Goal: Navigation & Orientation: Find specific page/section

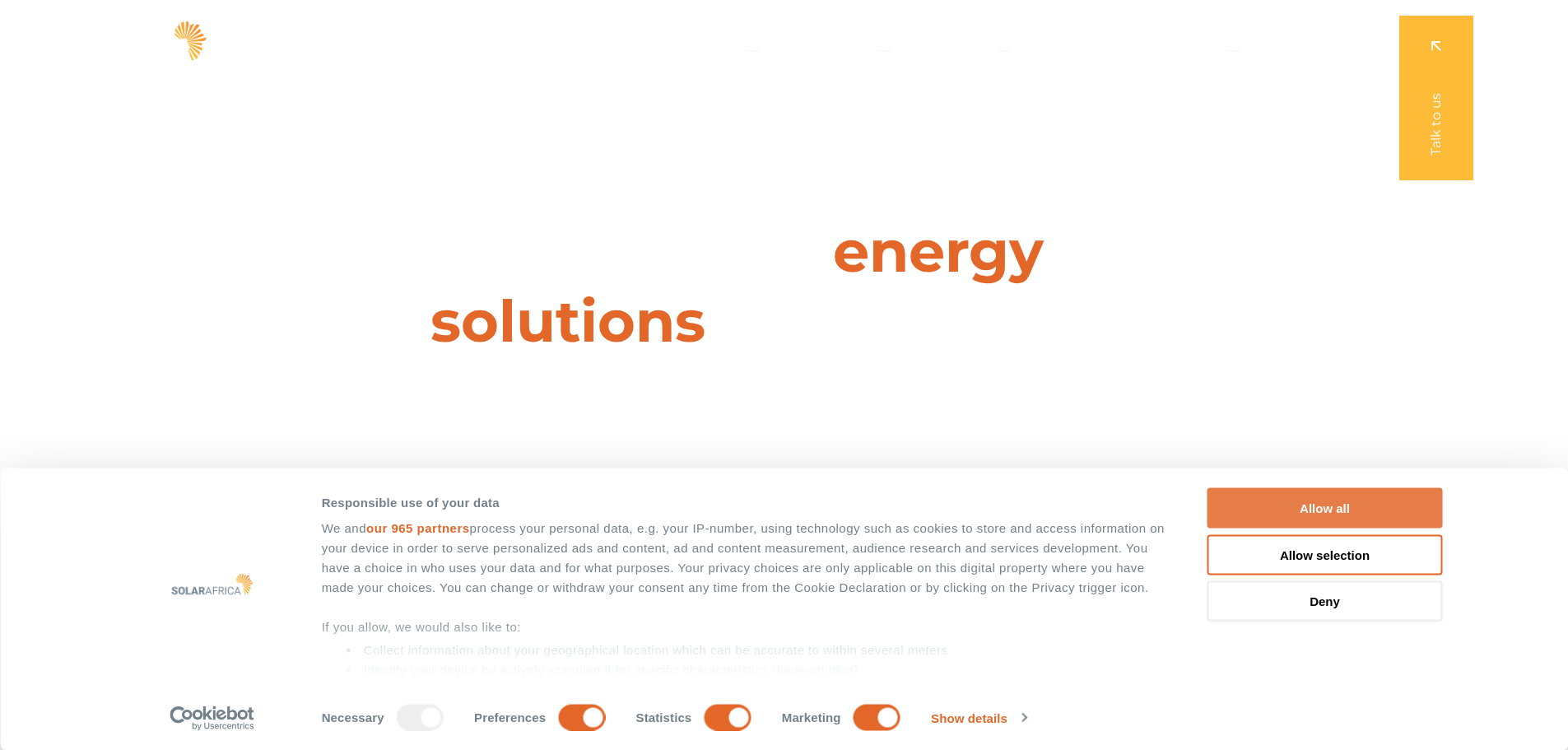
click at [1328, 514] on button "Allow all" at bounding box center [1325, 508] width 235 height 41
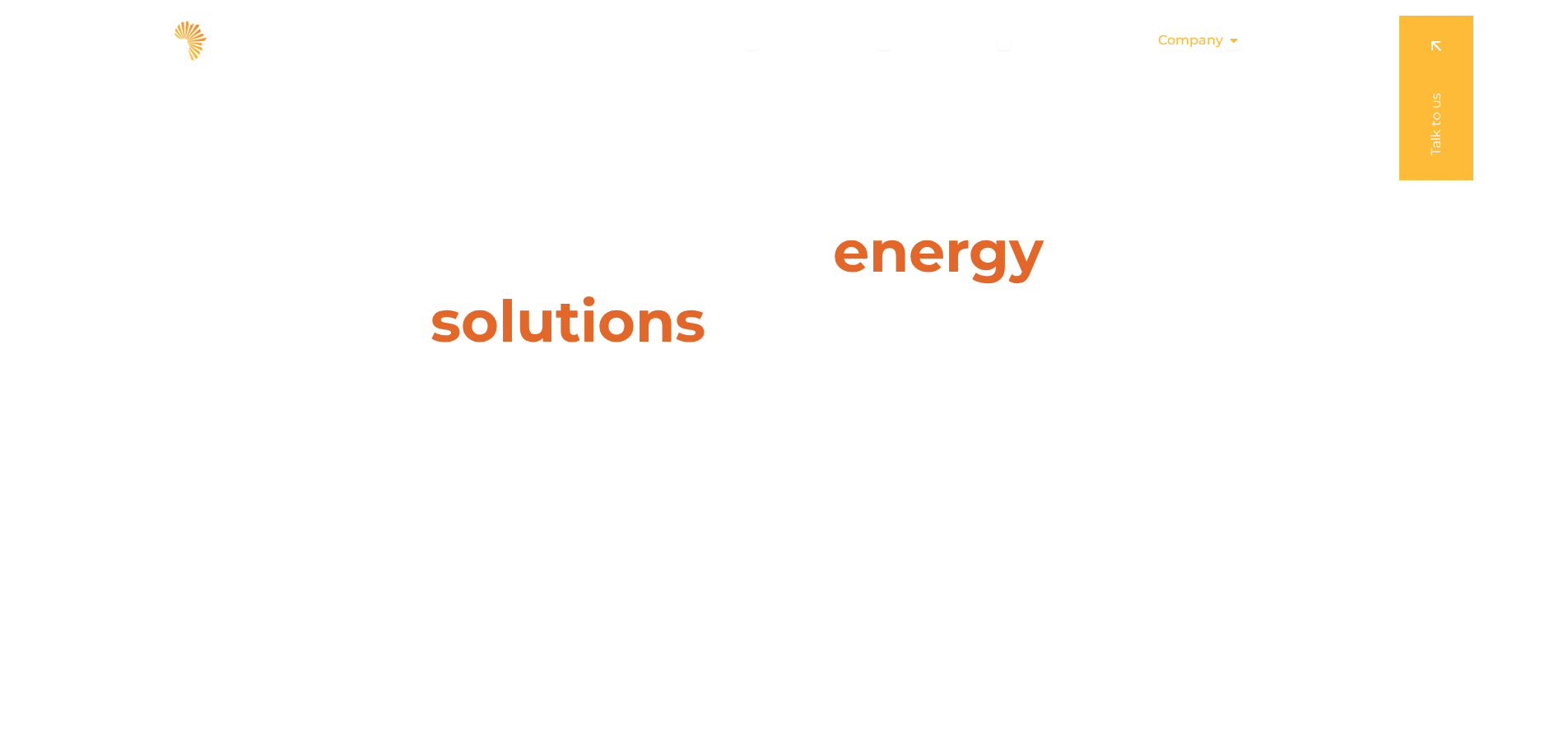
click at [1232, 37] on icon "Menu" at bounding box center [1233, 40] width 13 height 13
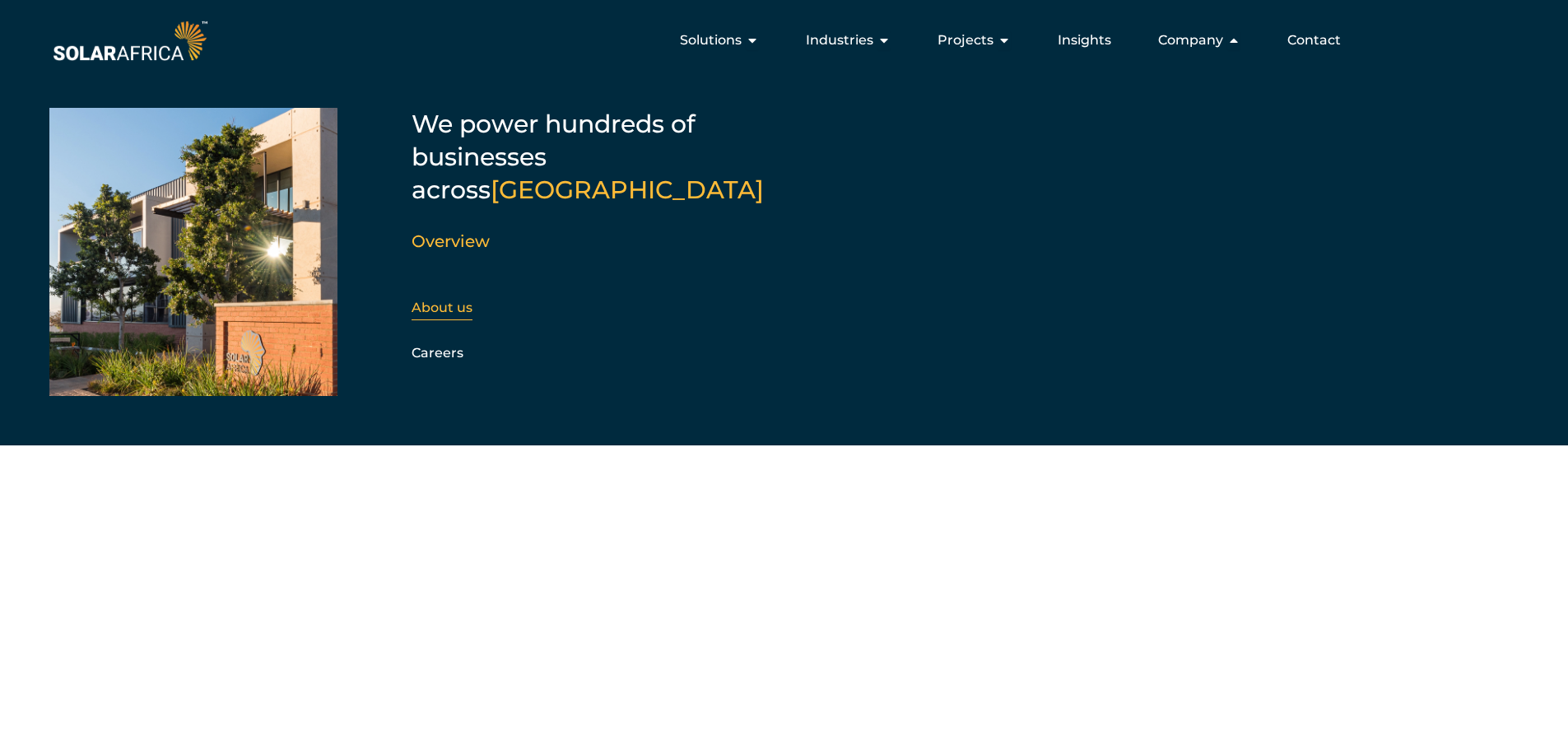
click at [445, 299] on link "About us" at bounding box center [442, 307] width 61 height 16
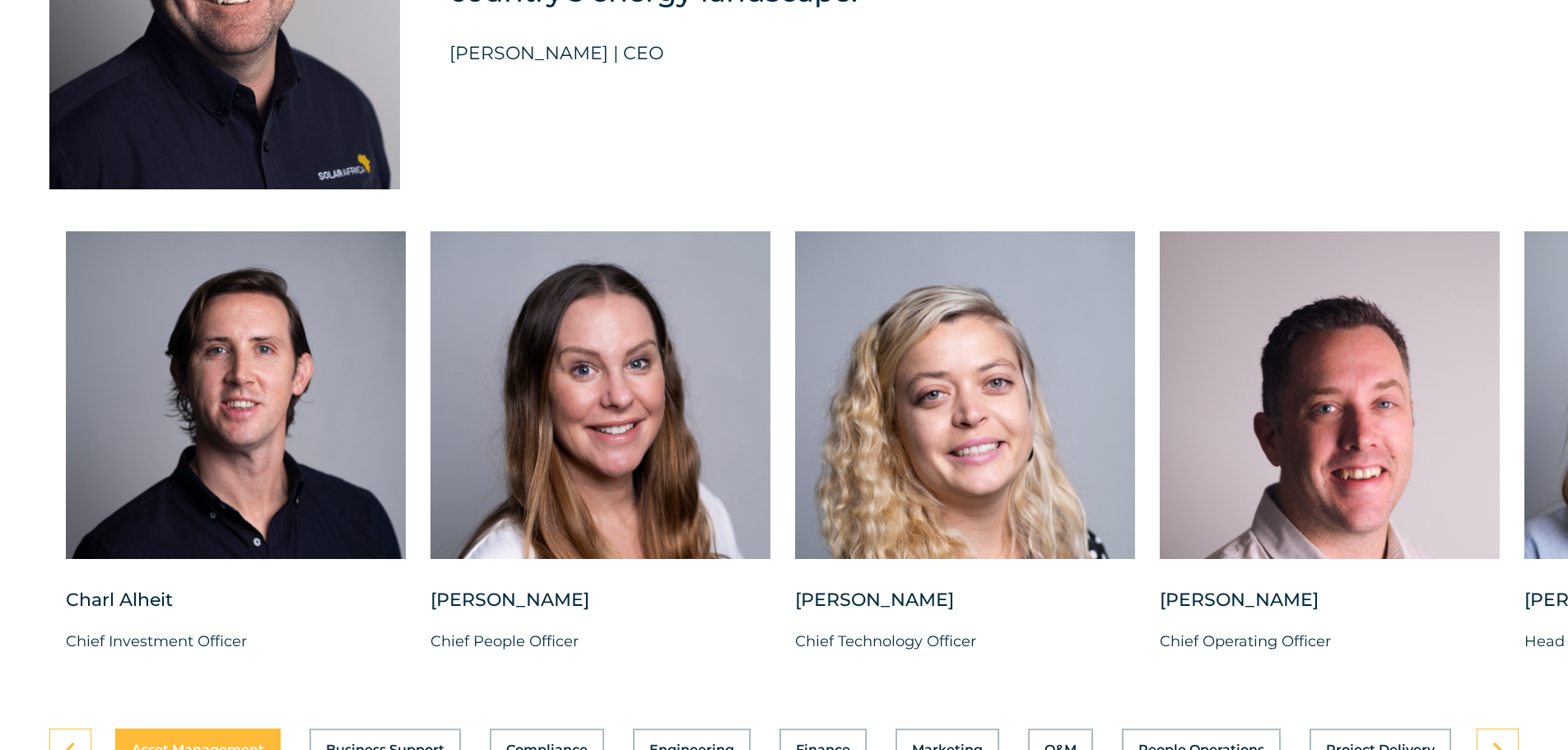
scroll to position [4143, 0]
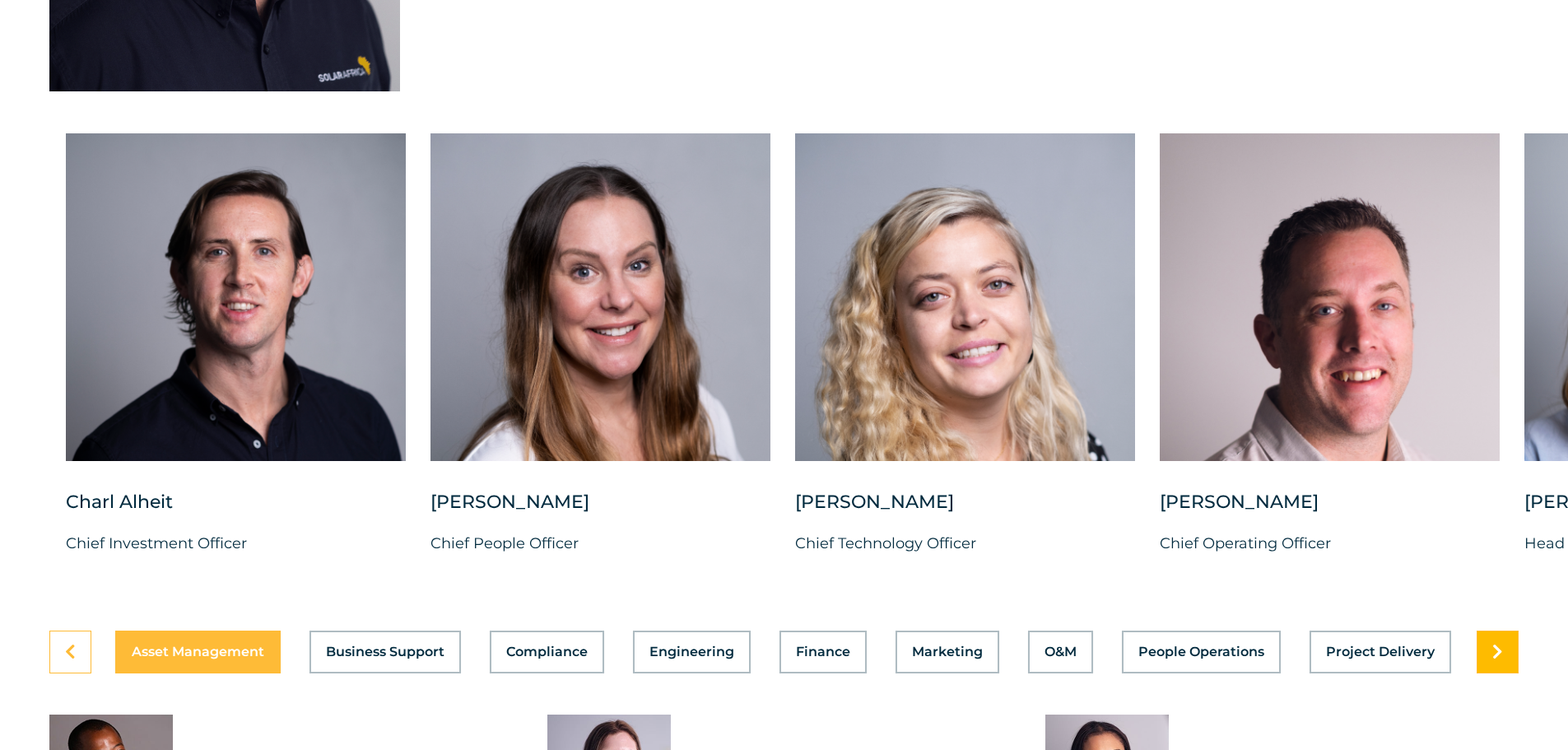
click at [1480, 651] on link at bounding box center [1497, 651] width 42 height 42
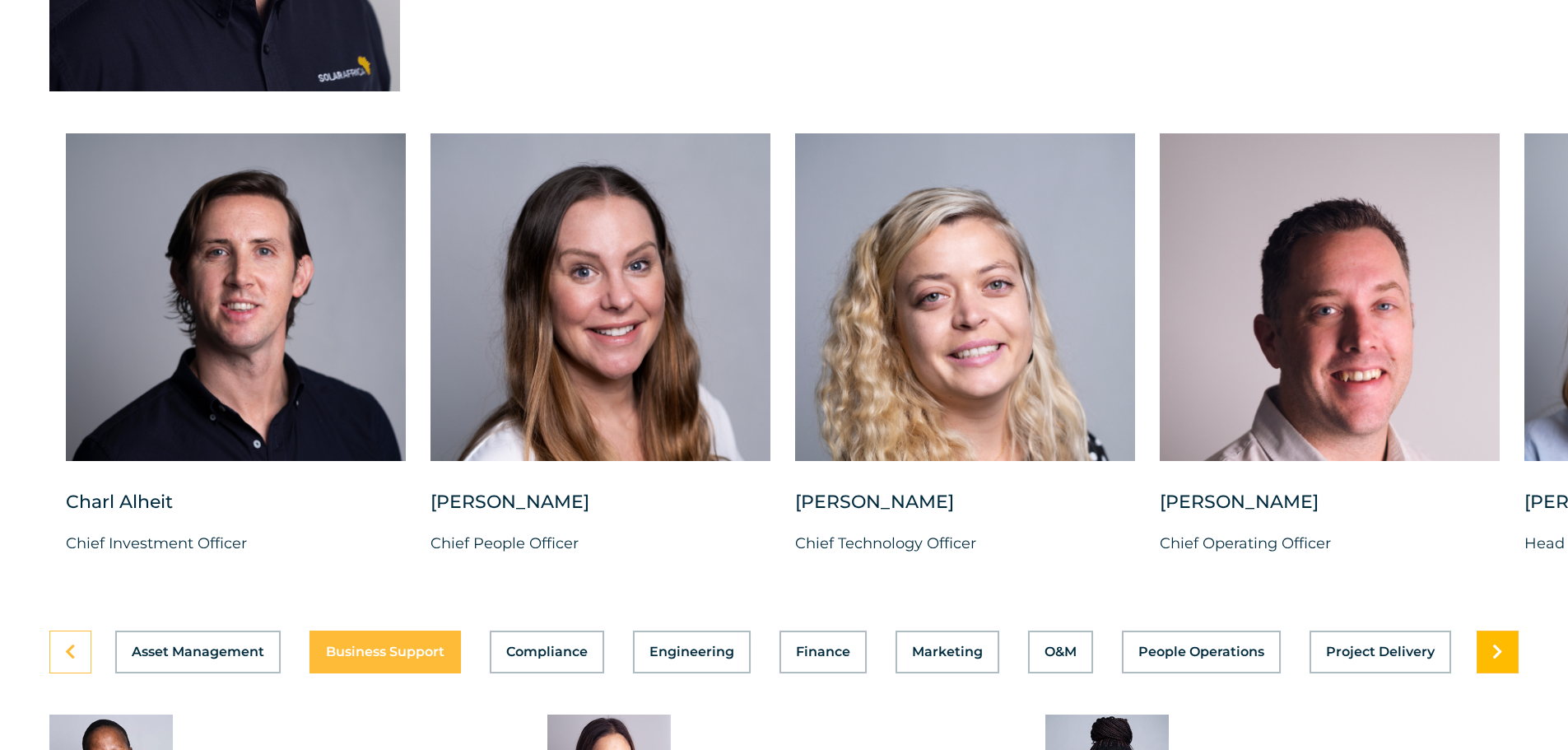
click at [1486, 648] on link at bounding box center [1497, 651] width 42 height 42
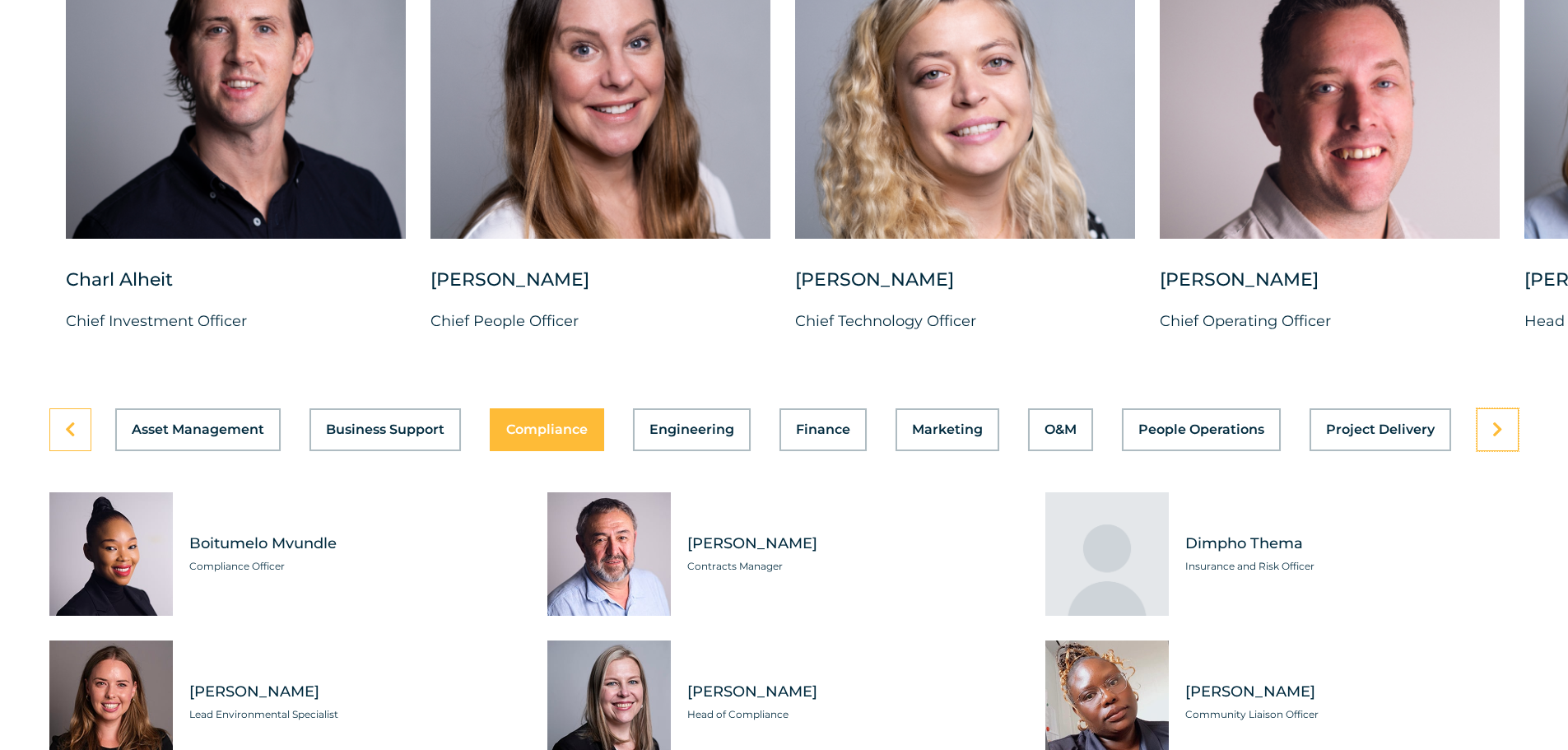
scroll to position [4390, 0]
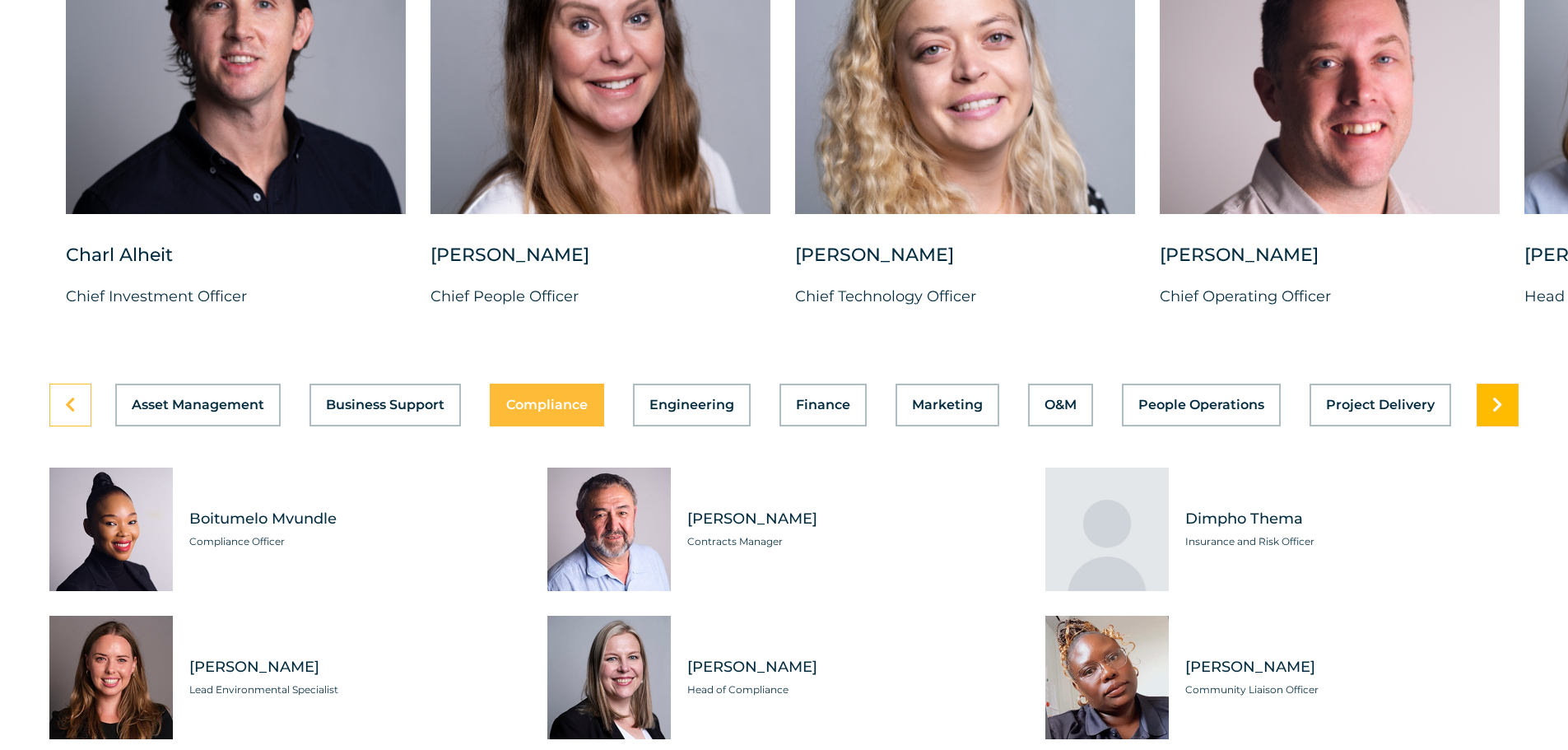
click at [1505, 390] on link at bounding box center [1497, 404] width 42 height 42
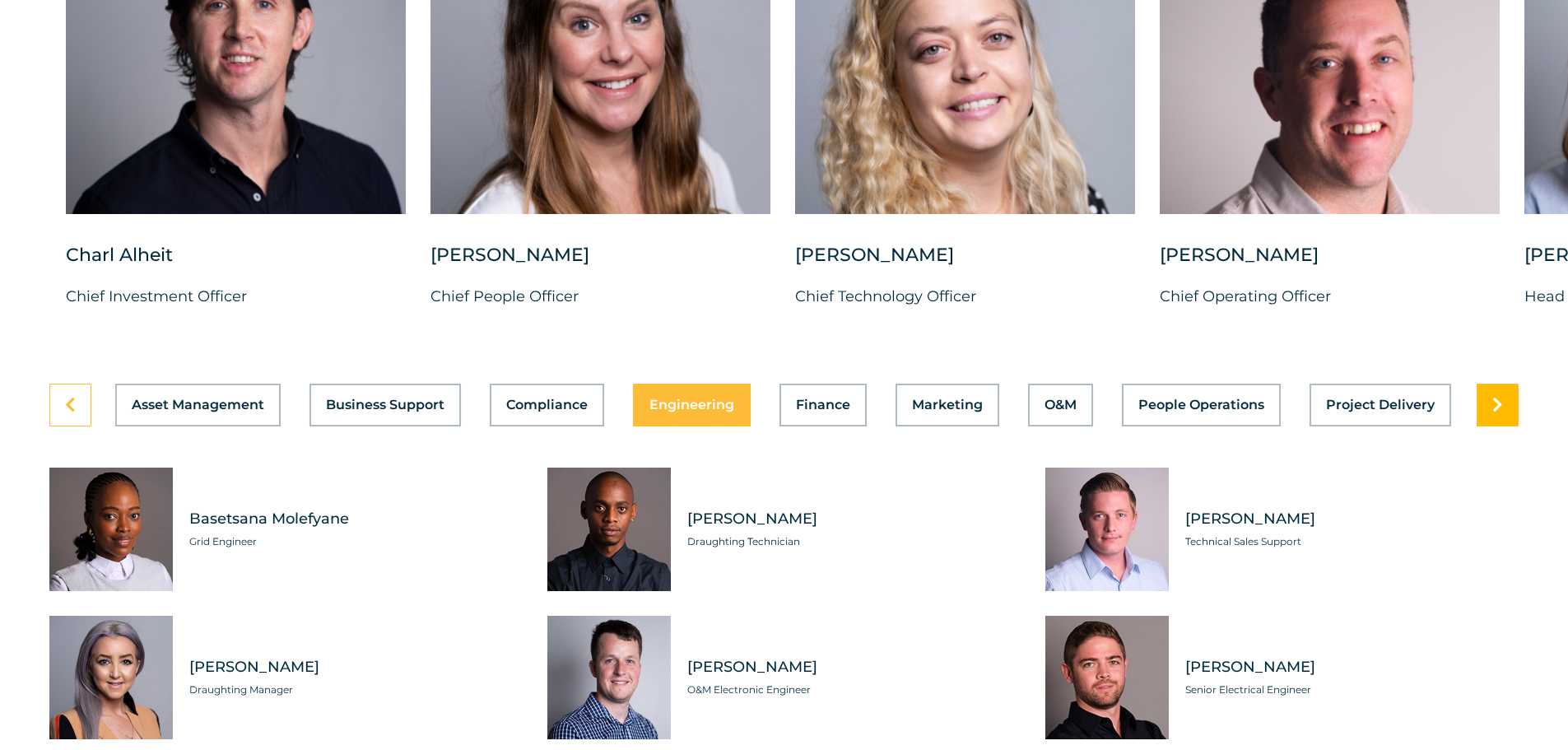
click at [1505, 390] on link at bounding box center [1497, 404] width 42 height 42
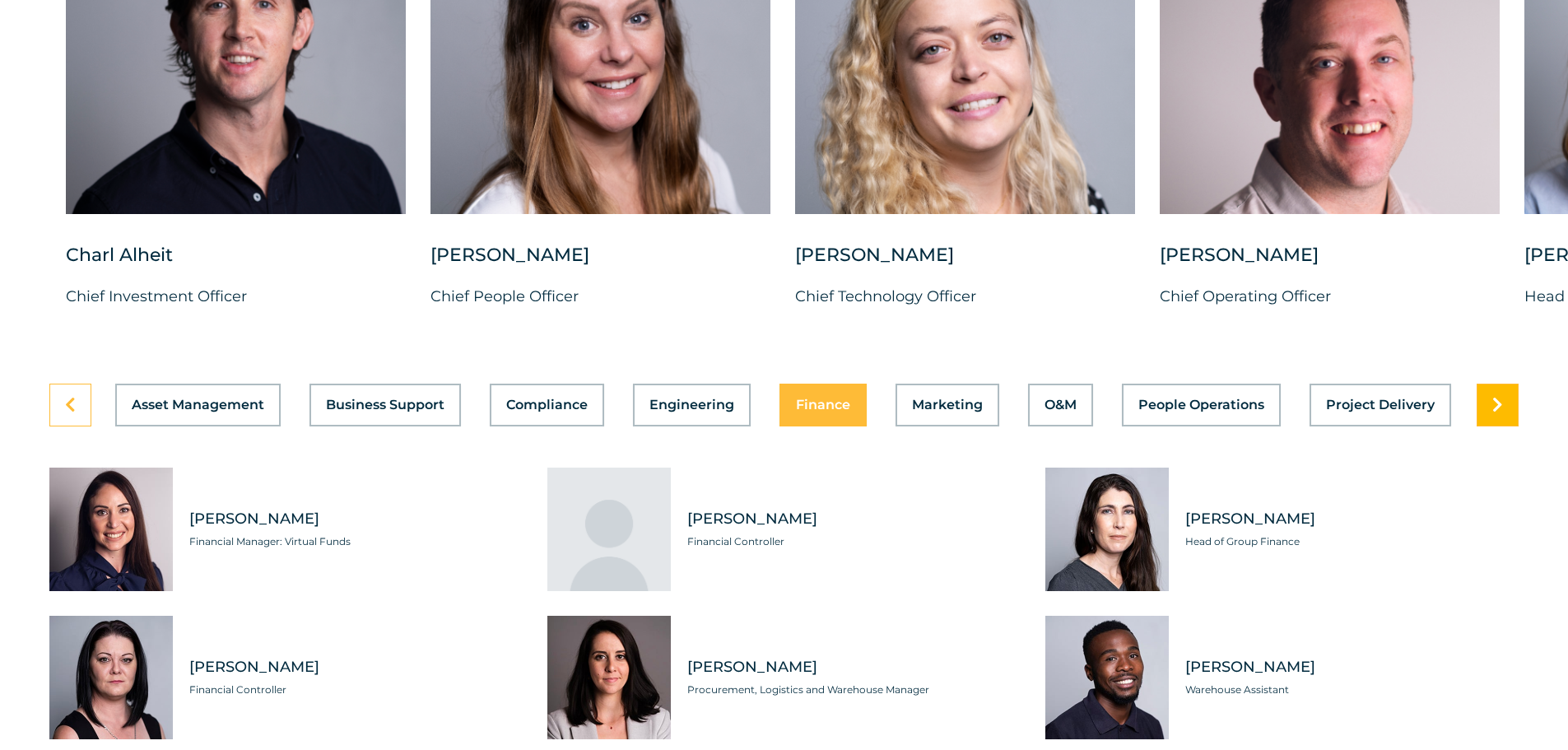
click at [1505, 390] on link at bounding box center [1497, 404] width 42 height 42
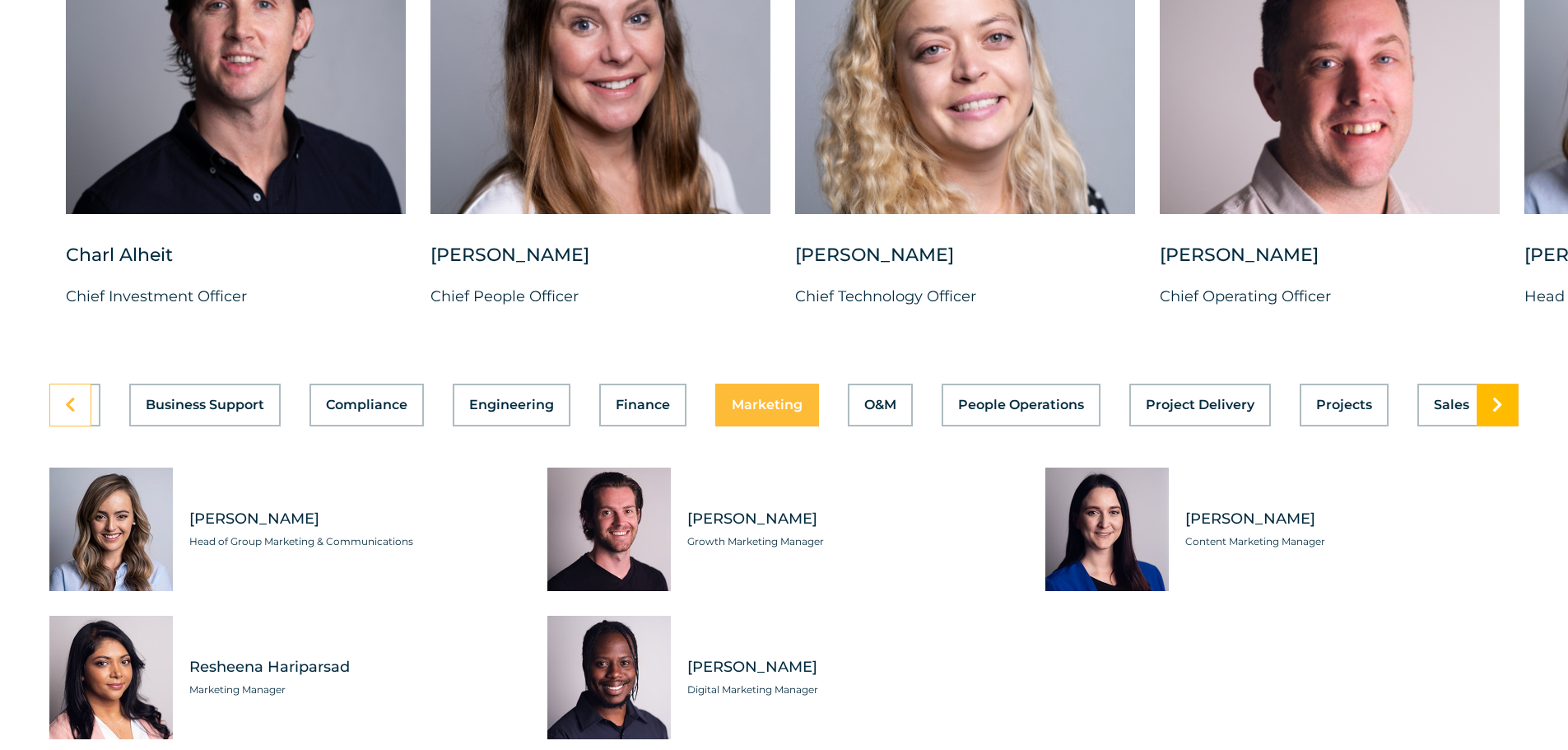
scroll to position [0, 349]
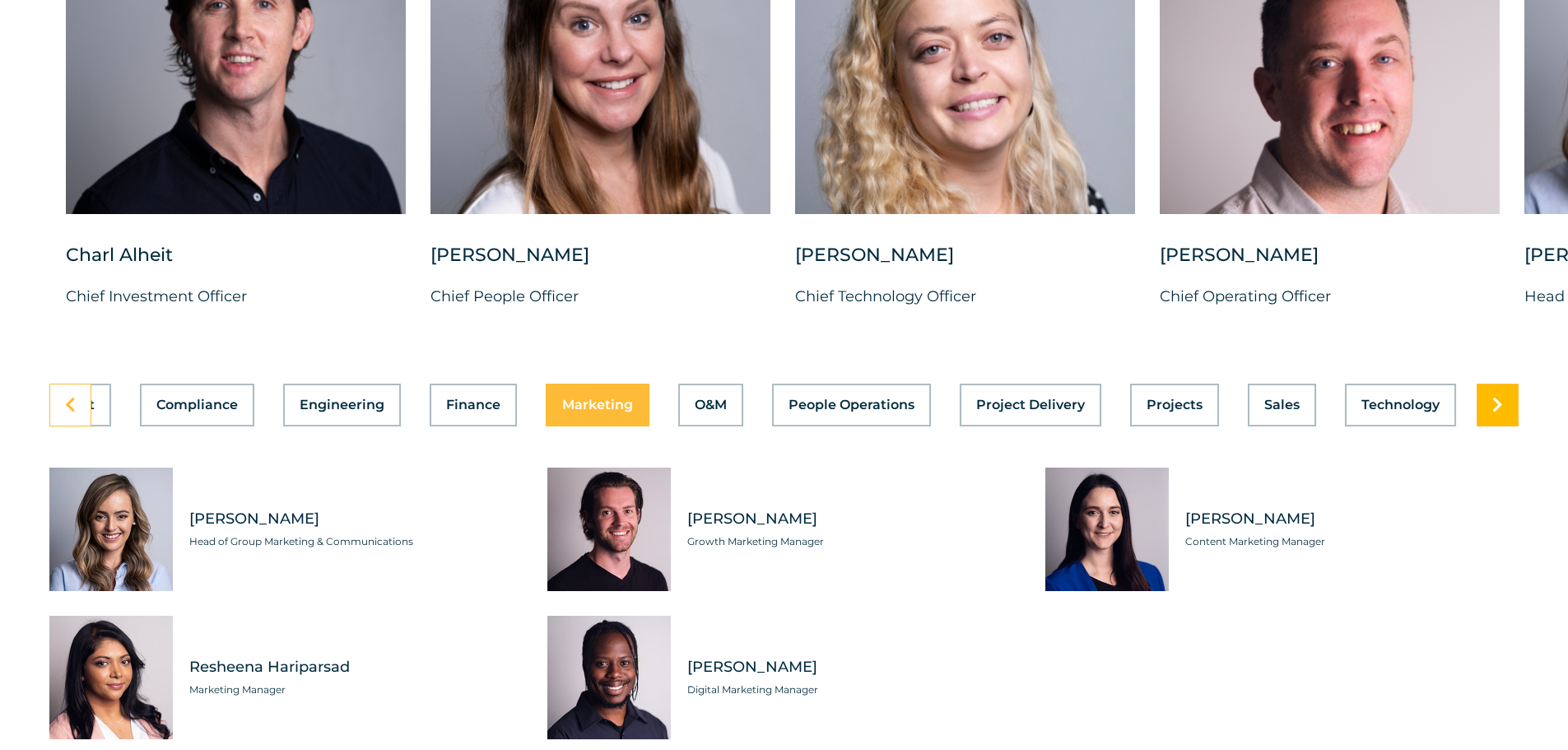
click at [1505, 390] on link at bounding box center [1497, 404] width 42 height 42
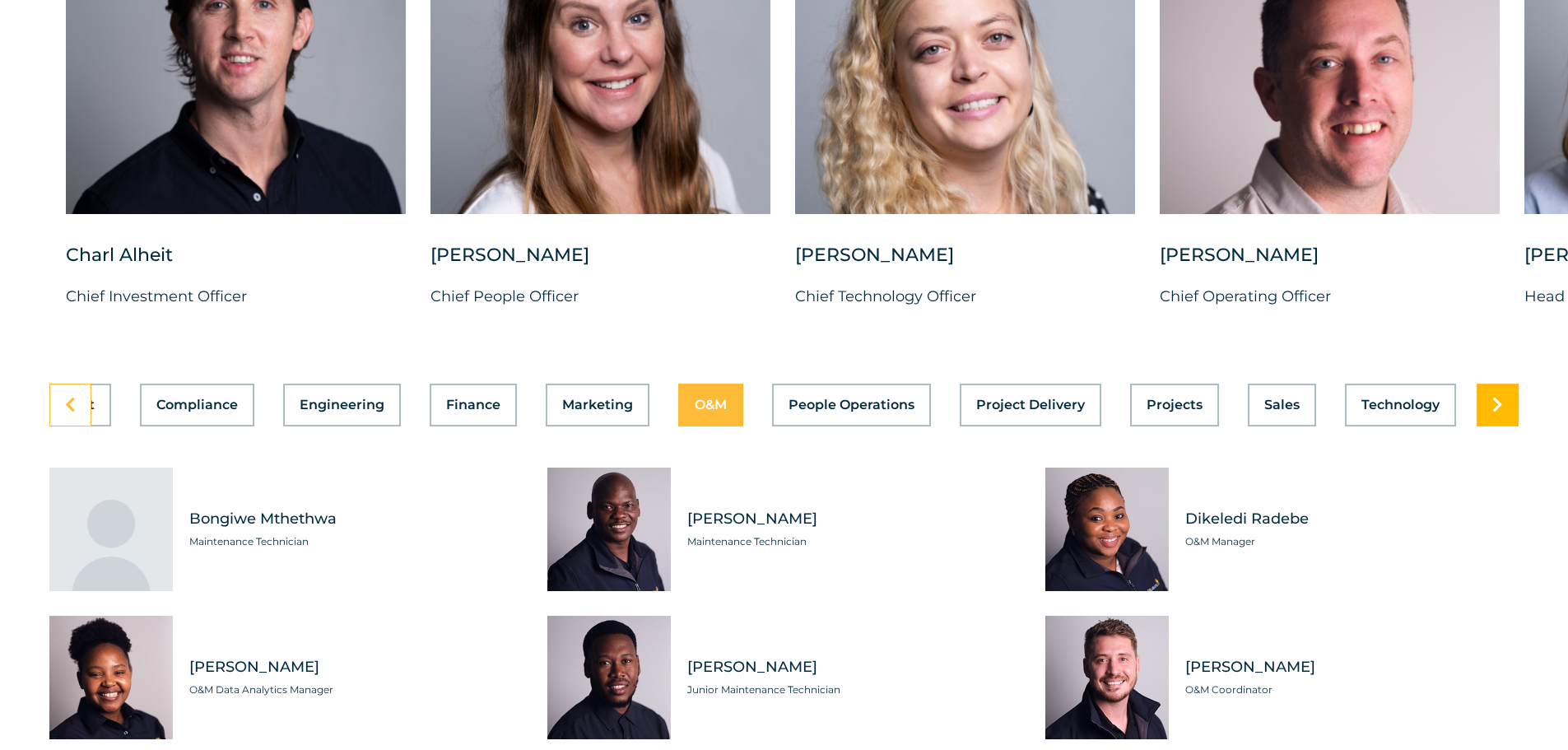
click at [1505, 390] on link at bounding box center [1497, 404] width 42 height 42
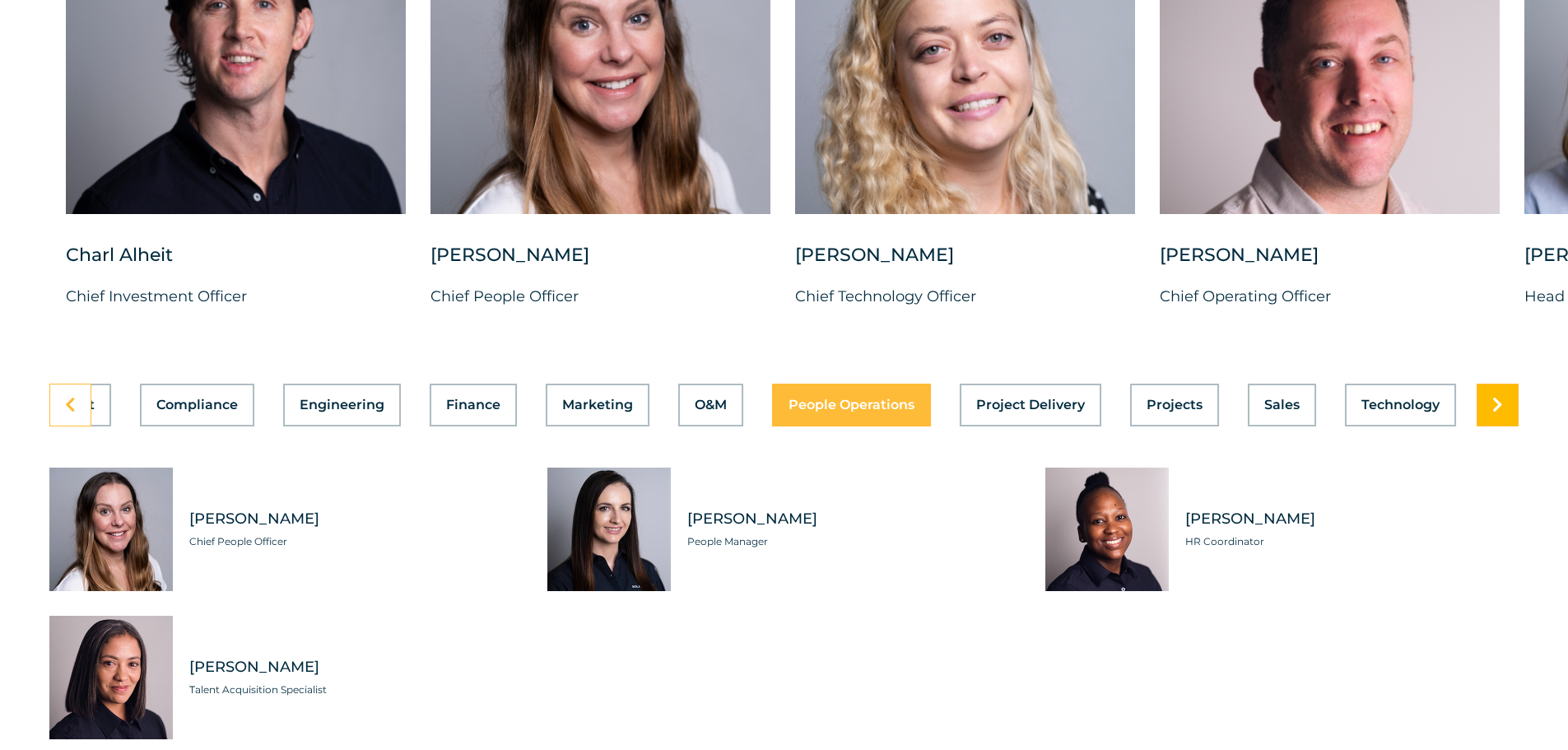
click at [1505, 390] on link at bounding box center [1497, 404] width 42 height 42
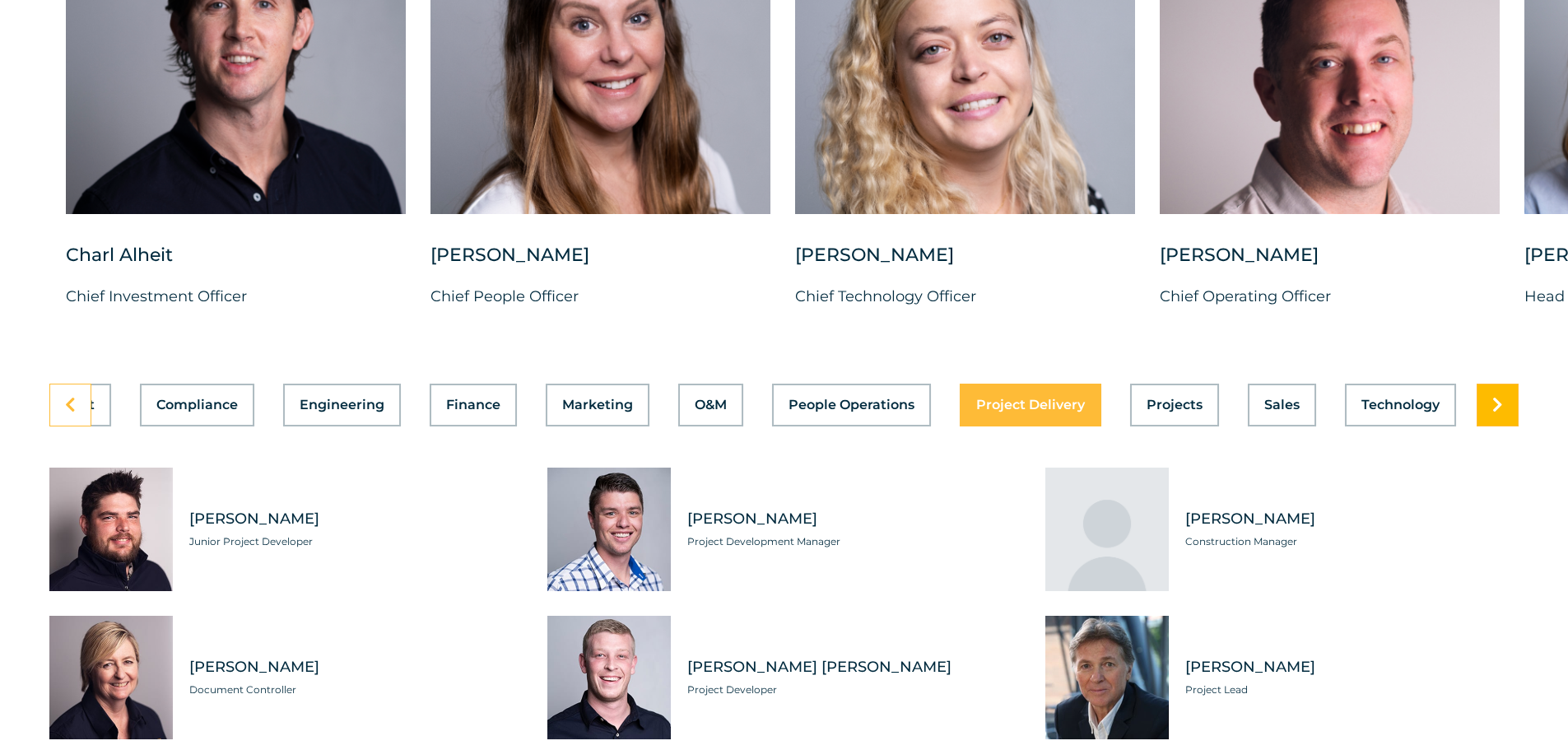
click at [1505, 390] on link at bounding box center [1497, 404] width 42 height 42
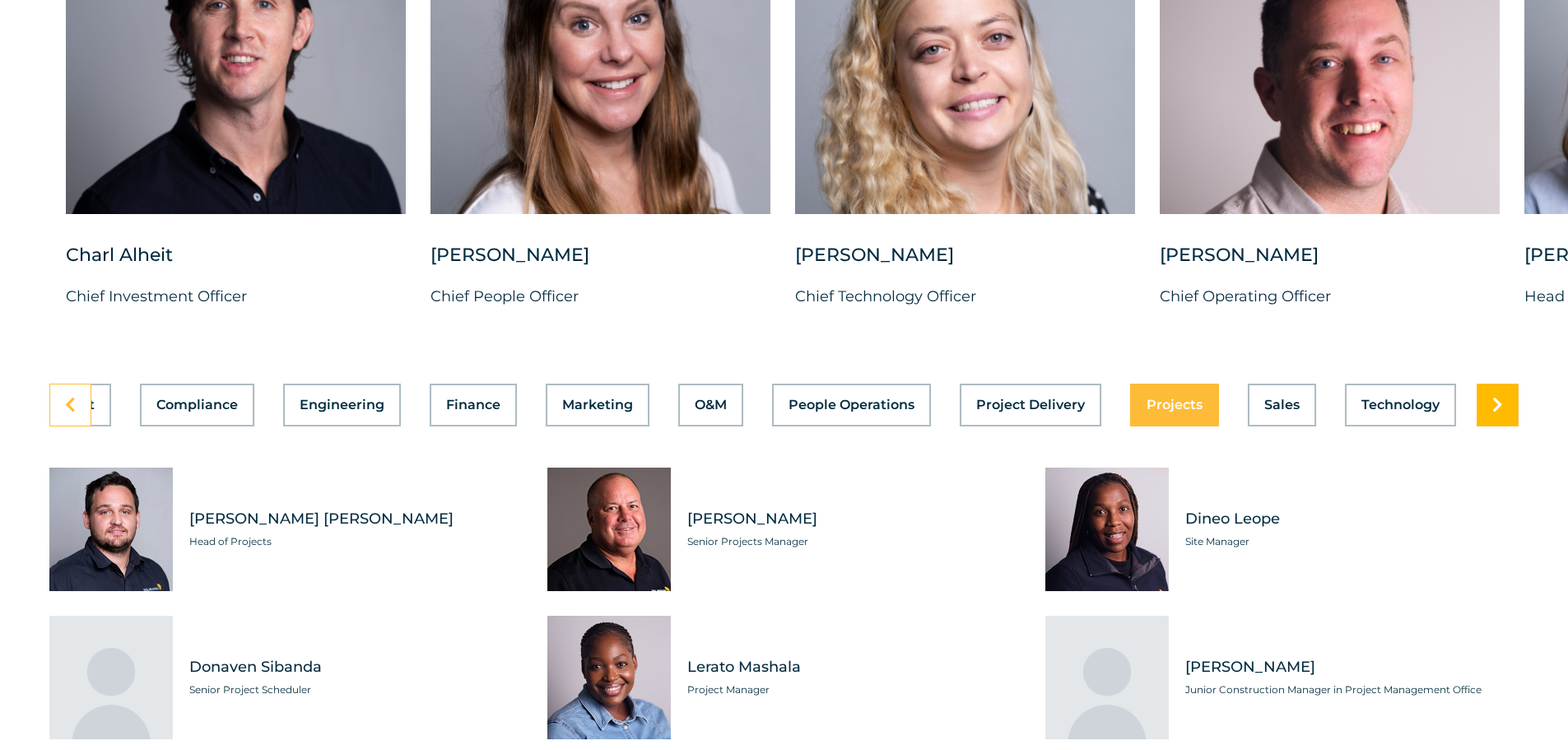
click at [1505, 390] on link at bounding box center [1497, 404] width 42 height 42
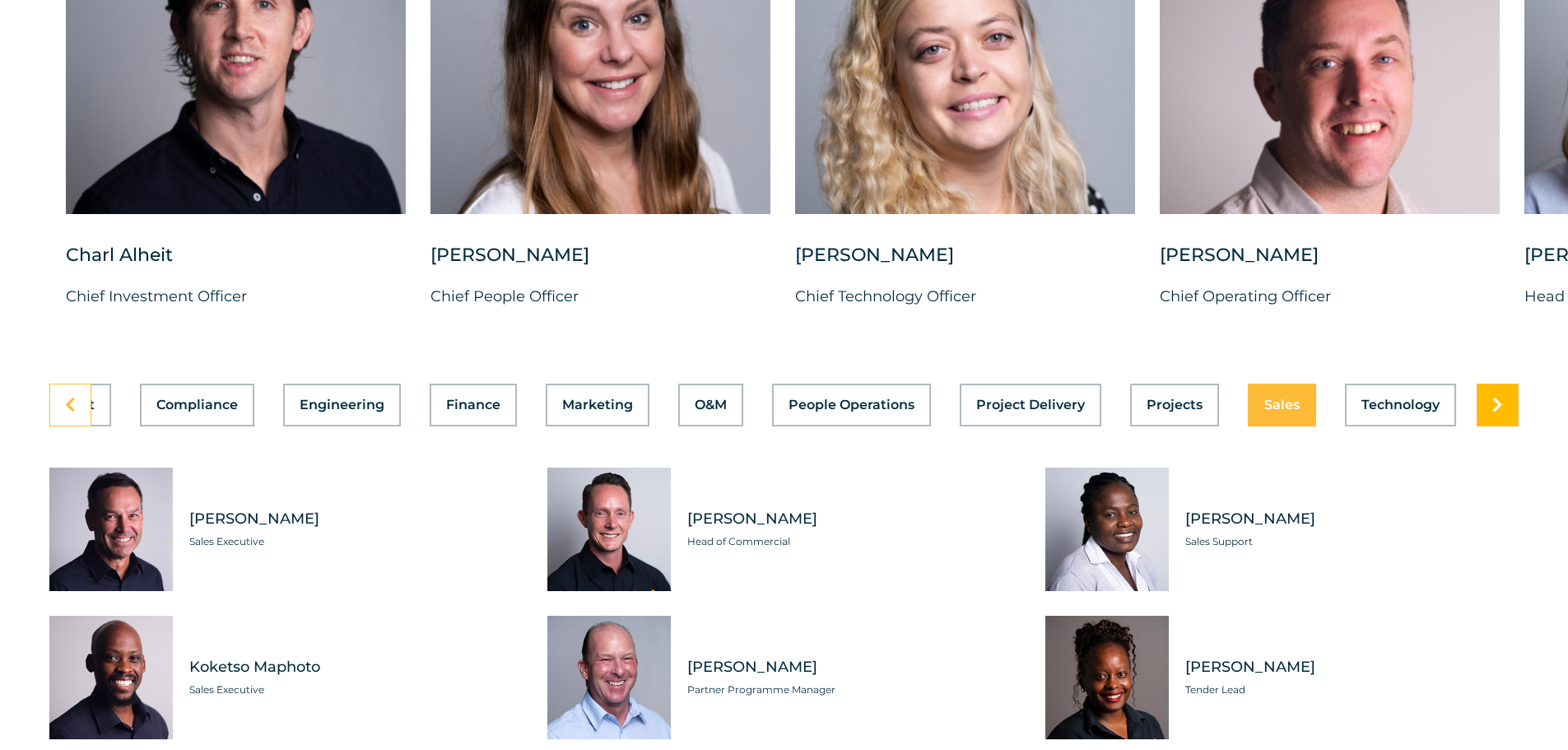
click at [1504, 390] on link at bounding box center [1497, 404] width 42 height 42
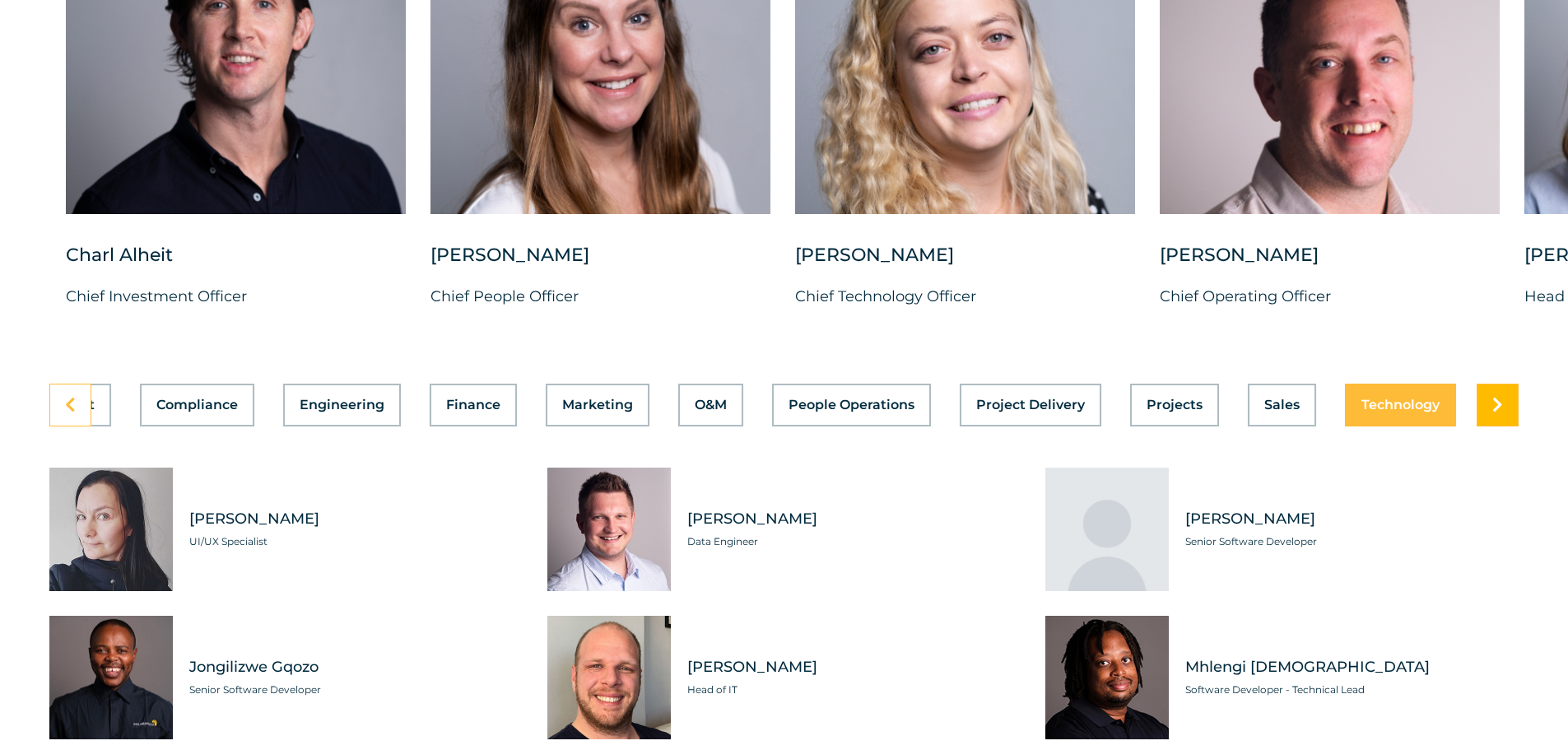
click at [1503, 390] on link at bounding box center [1497, 404] width 42 height 42
click at [1501, 397] on icon at bounding box center [1497, 405] width 10 height 16
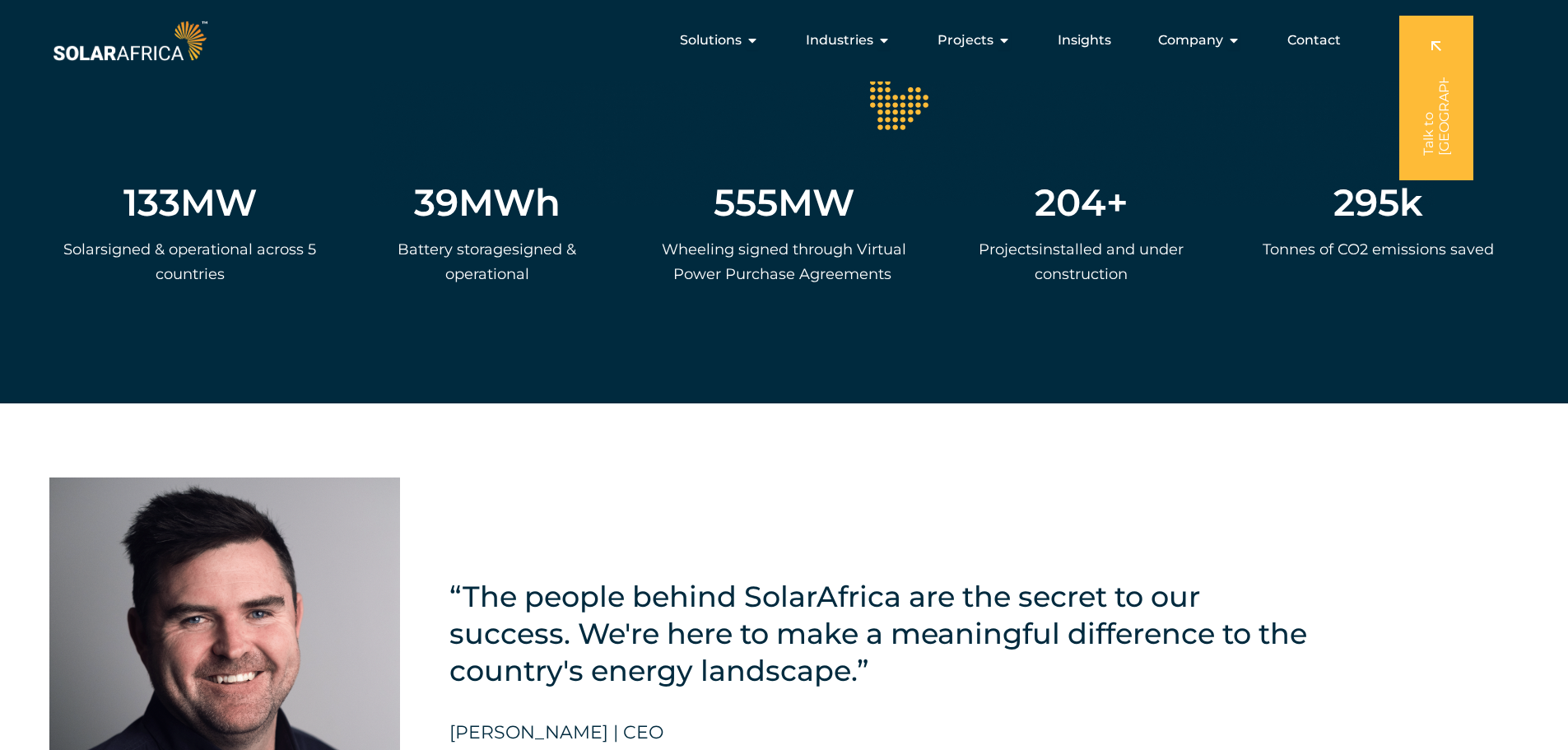
scroll to position [3237, 0]
